Goal: Navigation & Orientation: Find specific page/section

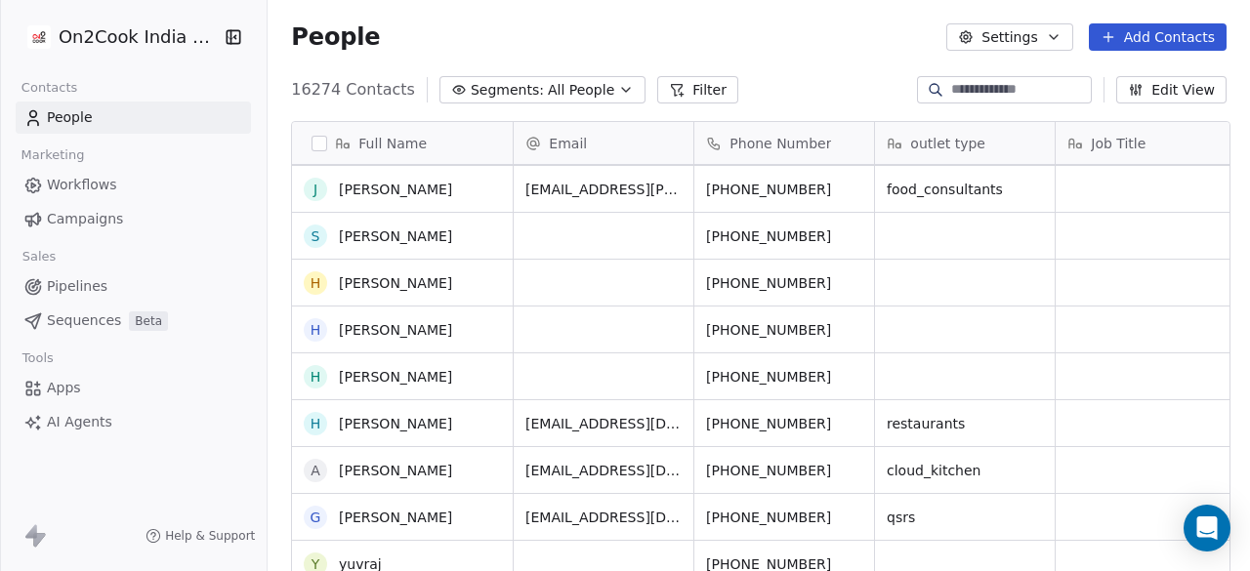
scroll to position [572, 0]
